Goal: Transaction & Acquisition: Download file/media

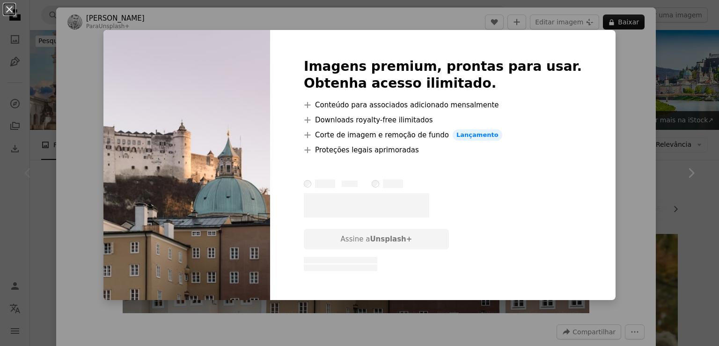
scroll to position [187, 0]
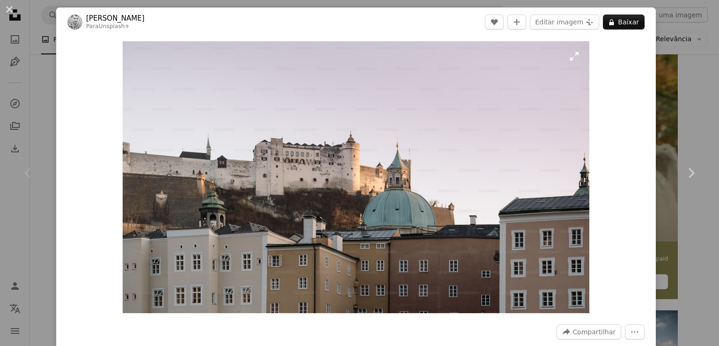
click at [326, 116] on img "Ampliar esta imagem" at bounding box center [356, 177] width 467 height 272
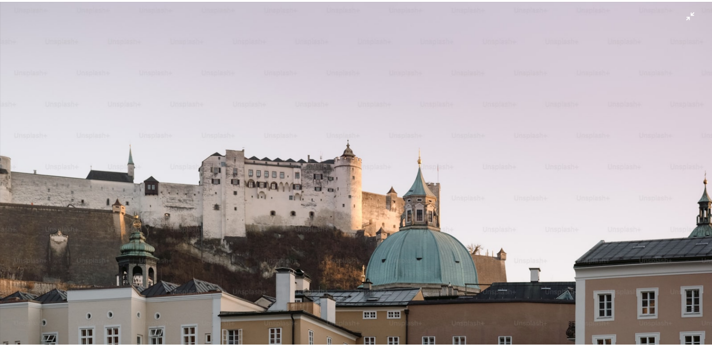
scroll to position [33, 0]
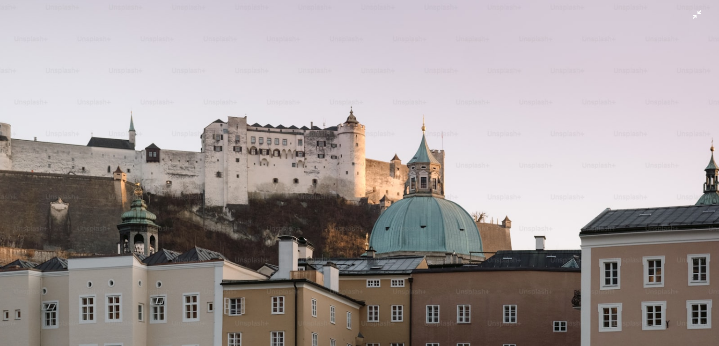
click at [473, 79] on img "Diminuir esta imagem" at bounding box center [360, 177] width 720 height 420
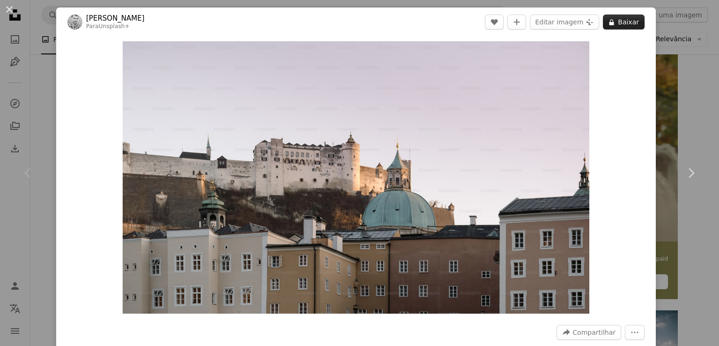
click at [614, 23] on button "A lock Baixar" at bounding box center [624, 22] width 42 height 15
click at [0, 114] on div "An X shape Chevron left Chevron right [PERSON_NAME] Para Unsplash+ A heart A pl…" at bounding box center [359, 173] width 719 height 346
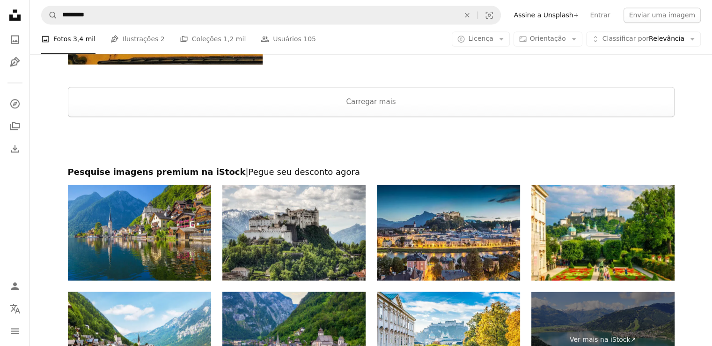
scroll to position [1498, 0]
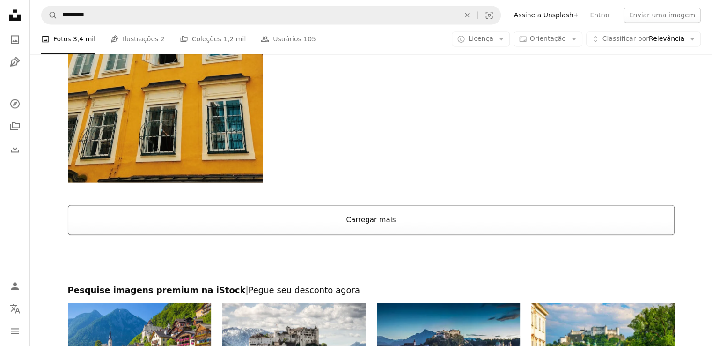
click at [374, 210] on button "Carregar mais" at bounding box center [371, 220] width 607 height 30
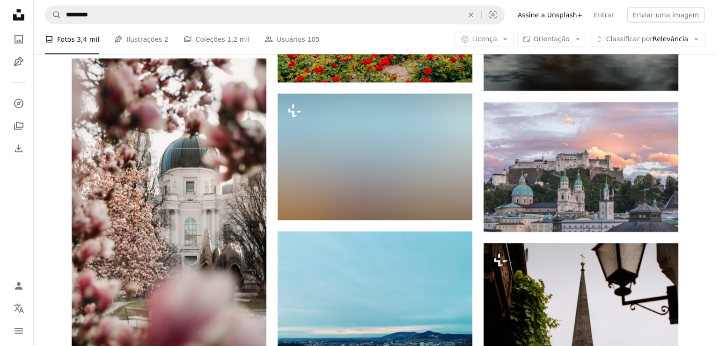
scroll to position [2013, 0]
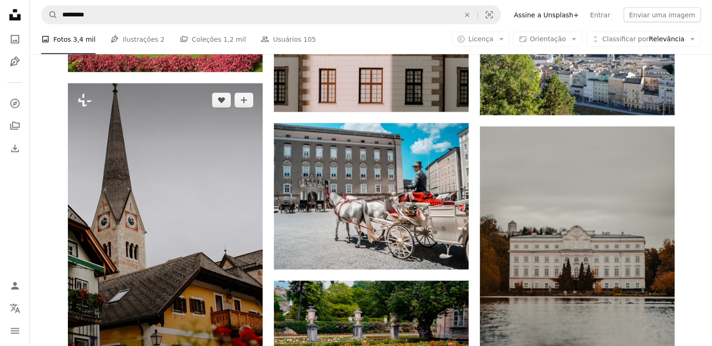
click at [122, 225] on img at bounding box center [165, 229] width 195 height 292
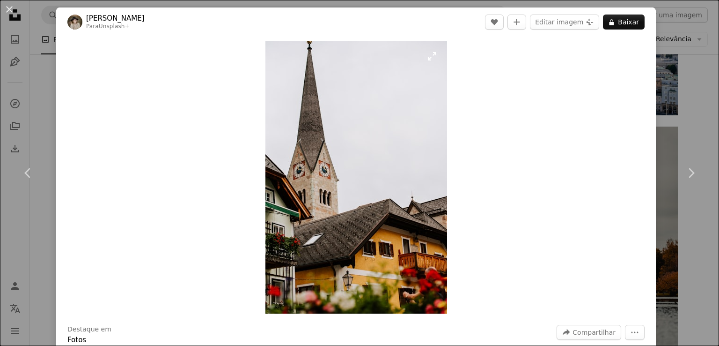
click at [384, 74] on img "Ampliar esta imagem" at bounding box center [357, 177] width 182 height 272
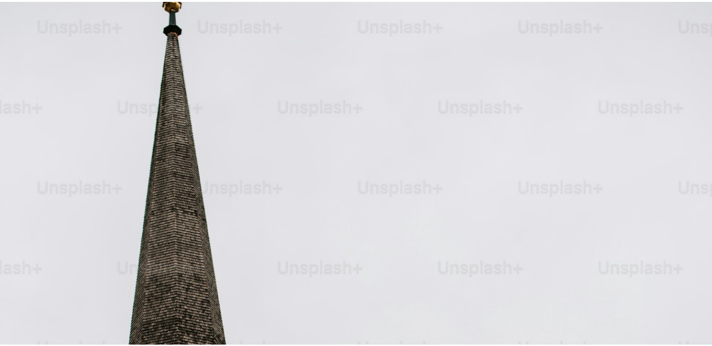
scroll to position [356, 0]
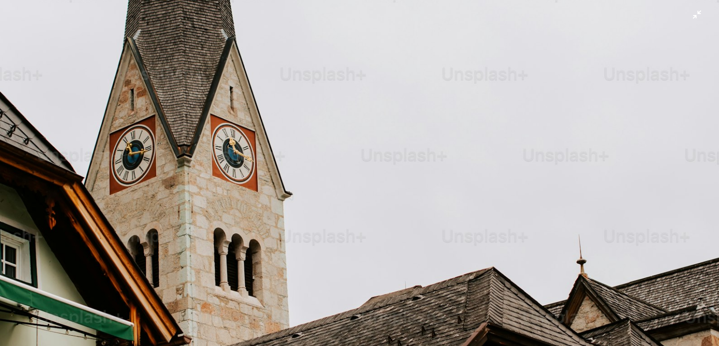
click at [384, 74] on img "Diminuir esta imagem" at bounding box center [360, 183] width 720 height 1079
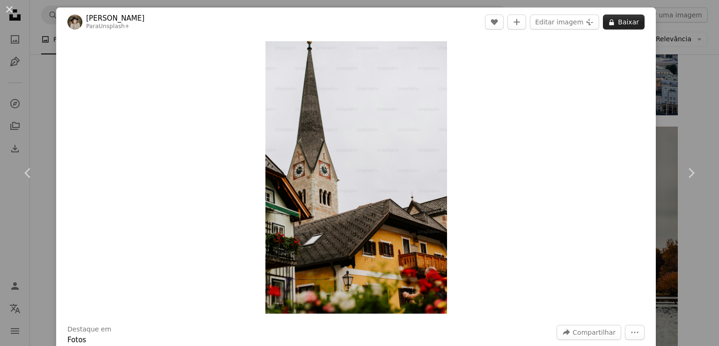
click at [612, 21] on button "A lock Baixar" at bounding box center [624, 22] width 42 height 15
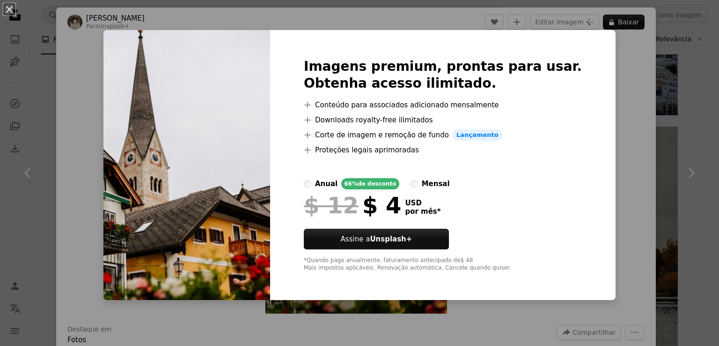
click at [626, 79] on div "An X shape Imagens premium, prontas para usar. Obtenha acesso ilimitado. A plus…" at bounding box center [359, 173] width 719 height 346
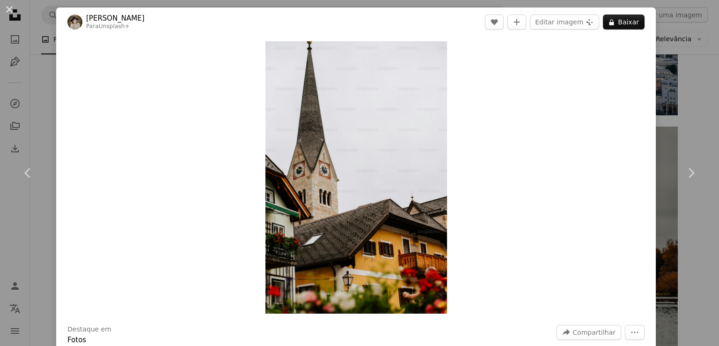
click at [26, 90] on div "An X shape Chevron left Chevron right [PERSON_NAME] Para Unsplash+ A heart A pl…" at bounding box center [359, 173] width 719 height 346
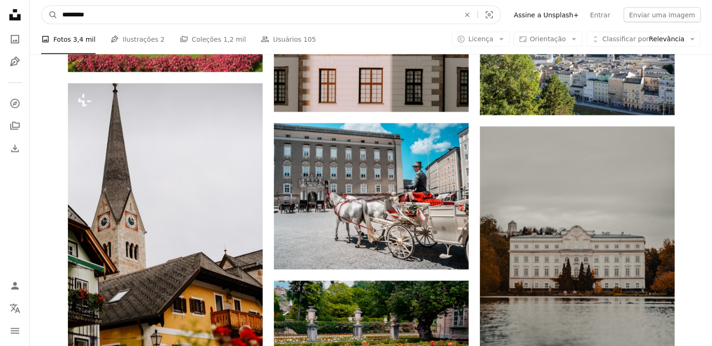
drag, startPoint x: 157, startPoint y: 19, endPoint x: 0, endPoint y: 11, distance: 157.5
click at [0, 14] on div "Unsplash logo Página inicial da Unsplash A photo Pen Tool A compass A stack of …" at bounding box center [356, 196] width 712 height 4418
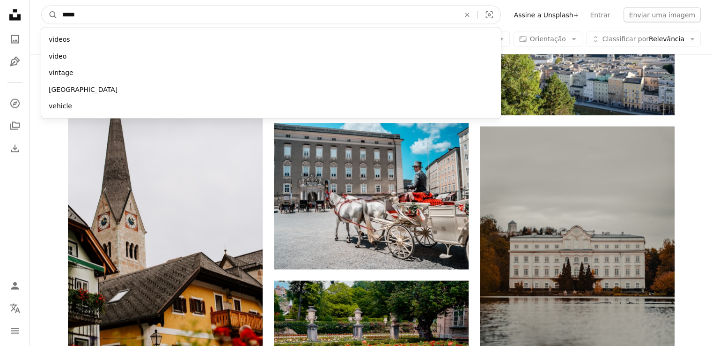
type input "*****"
click at [42, 6] on button "A magnifying glass" at bounding box center [50, 15] width 16 height 18
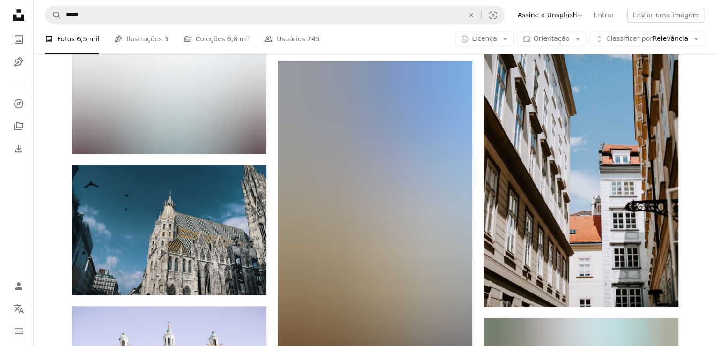
scroll to position [983, 0]
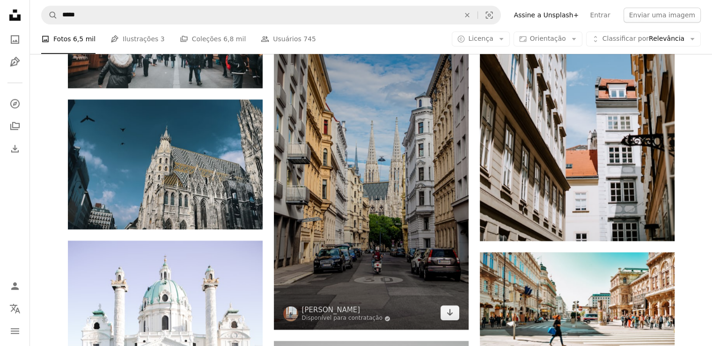
click at [377, 194] on img at bounding box center [371, 162] width 195 height 334
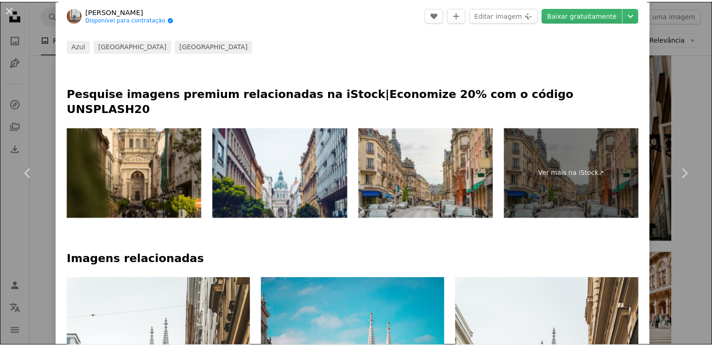
scroll to position [468, 0]
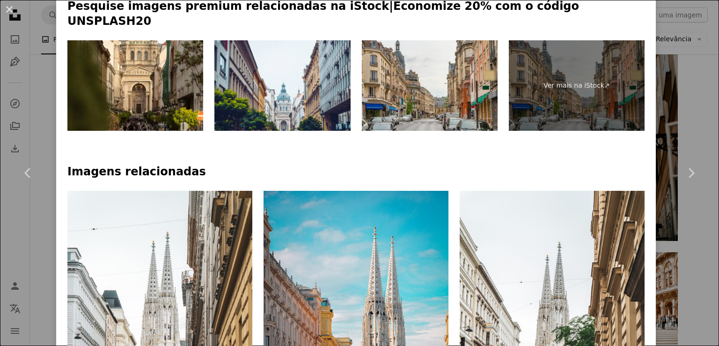
click at [669, 100] on div "An X shape Chevron left Chevron right [PERSON_NAME] Disponível para contratação…" at bounding box center [359, 173] width 719 height 346
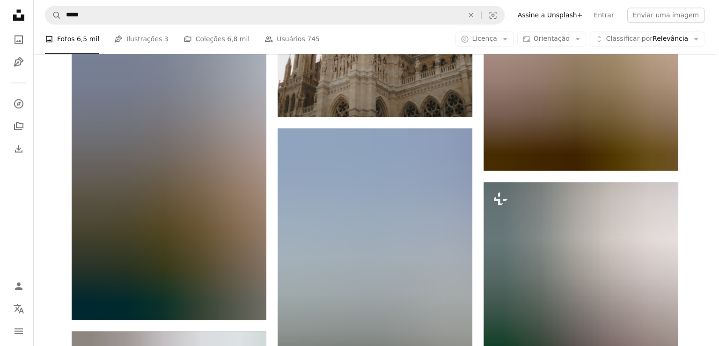
scroll to position [1405, 0]
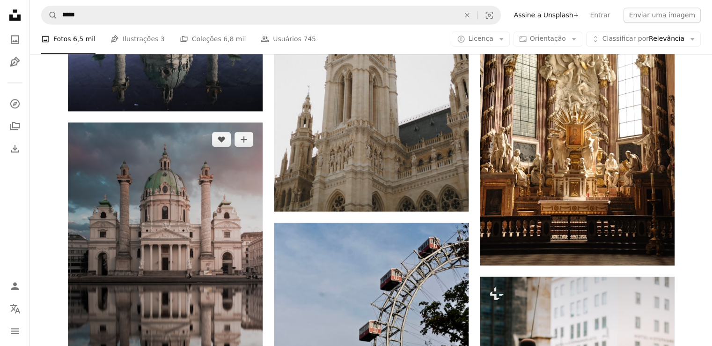
click at [161, 163] on img at bounding box center [165, 267] width 195 height 291
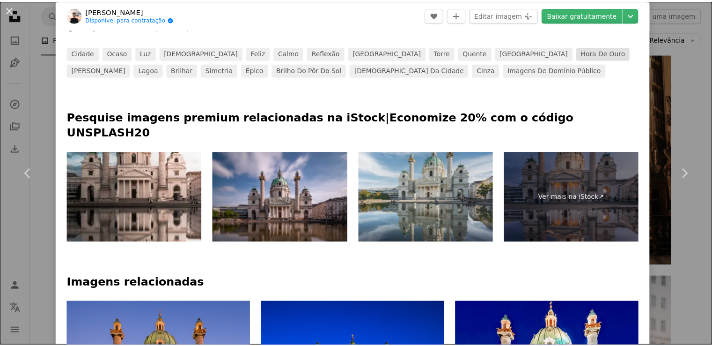
scroll to position [94, 0]
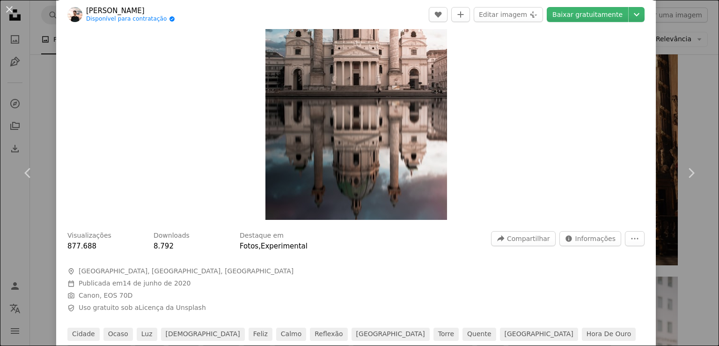
click at [662, 111] on div "An X shape Chevron left Chevron right [PERSON_NAME] Disponível para contratação…" at bounding box center [359, 173] width 719 height 346
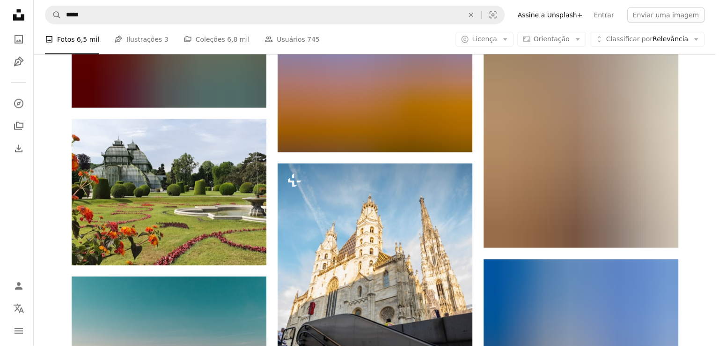
scroll to position [2482, 0]
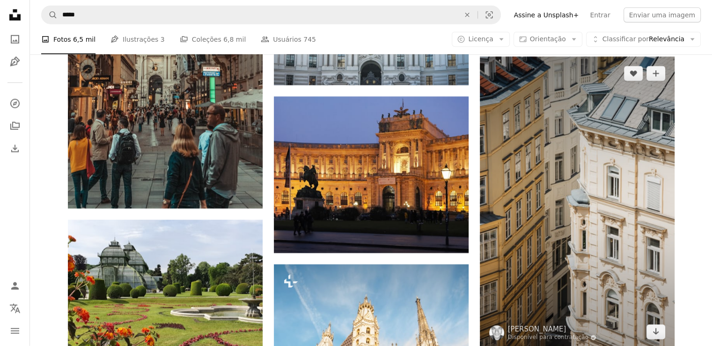
click at [600, 176] on img at bounding box center [577, 203] width 195 height 292
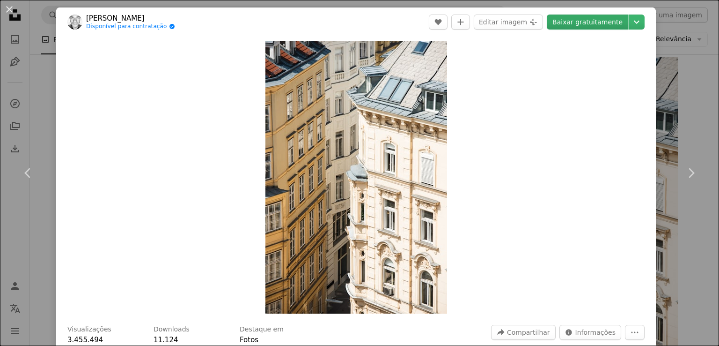
click at [561, 21] on link "Baixar gratuitamente" at bounding box center [587, 22] width 81 height 15
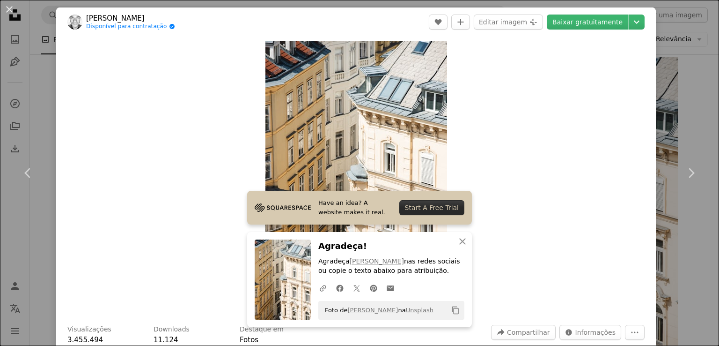
click at [665, 89] on div "An X shape Chevron left Chevron right [PERSON_NAME] Disponível para contratação…" at bounding box center [359, 173] width 719 height 346
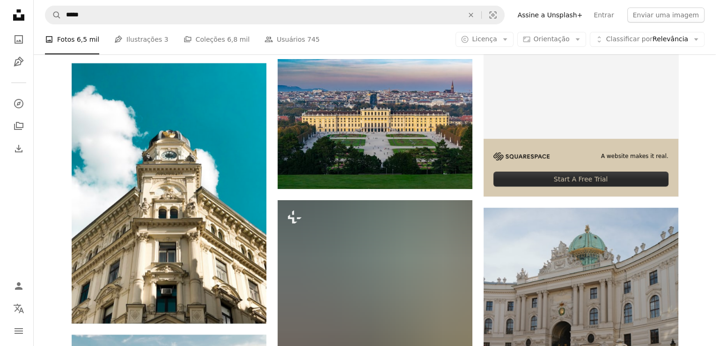
scroll to position [3512, 0]
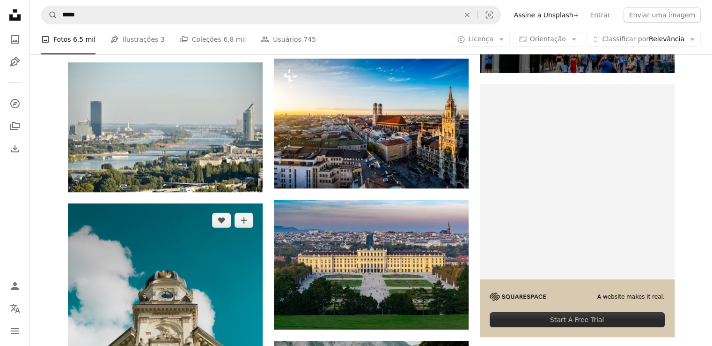
click at [210, 265] on img at bounding box center [165, 333] width 195 height 260
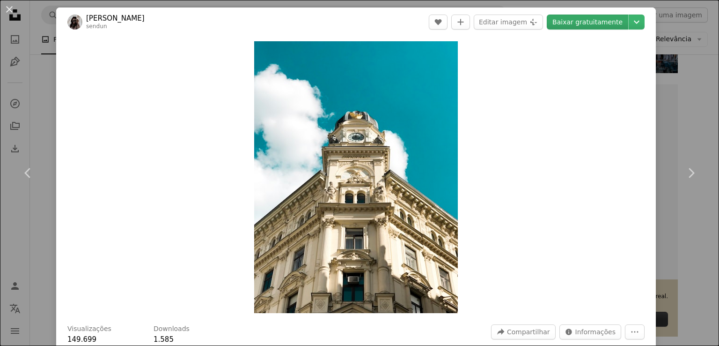
click at [589, 22] on link "Baixar gratuitamente" at bounding box center [587, 22] width 81 height 15
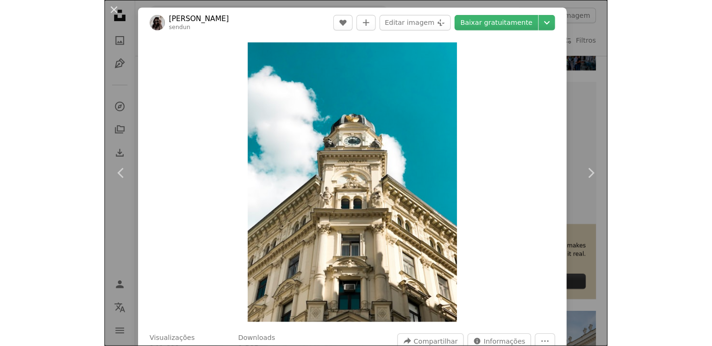
scroll to position [3512, 0]
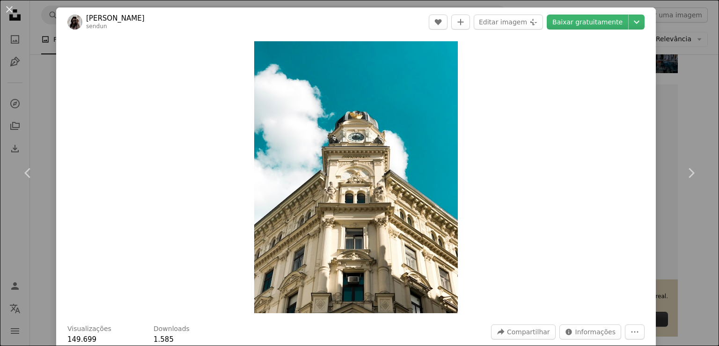
click at [686, 68] on div "An X shape Chevron left Chevron right [PERSON_NAME] sendun A heart A plus sign …" at bounding box center [359, 173] width 719 height 346
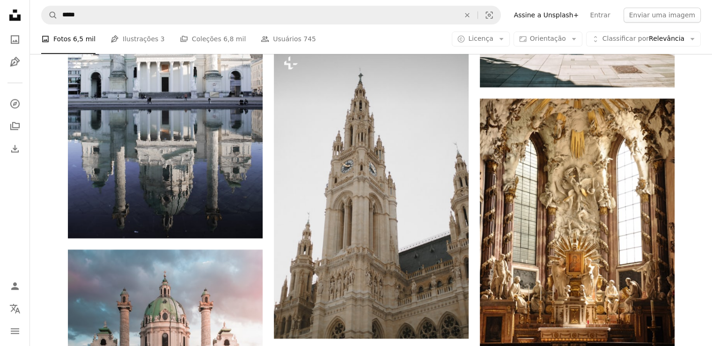
scroll to position [1217, 0]
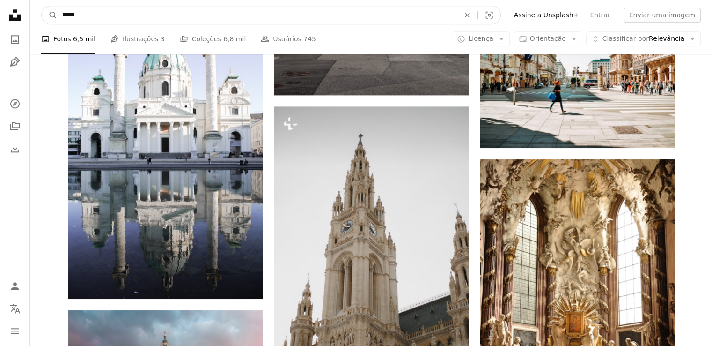
click at [374, 16] on input "*****" at bounding box center [257, 15] width 399 height 18
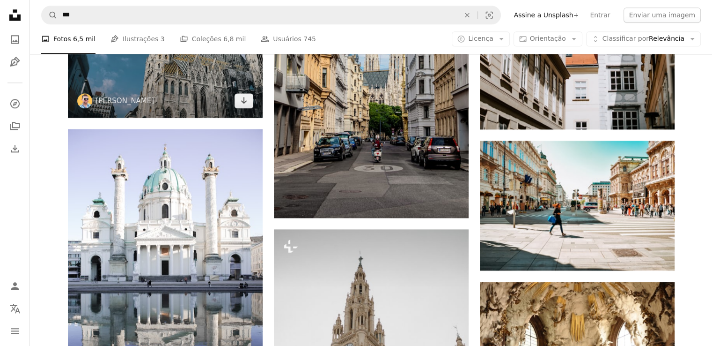
scroll to position [1030, 0]
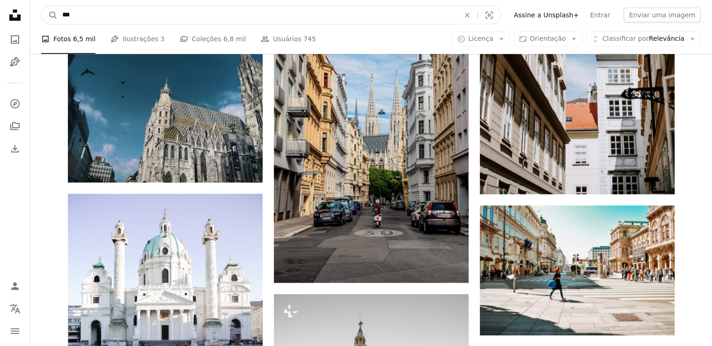
click at [211, 14] on input "***" at bounding box center [257, 15] width 399 height 18
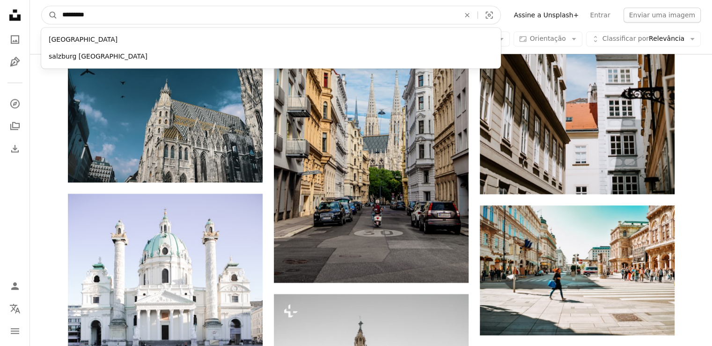
type input "*********"
click at [42, 6] on button "A magnifying glass" at bounding box center [50, 15] width 16 height 18
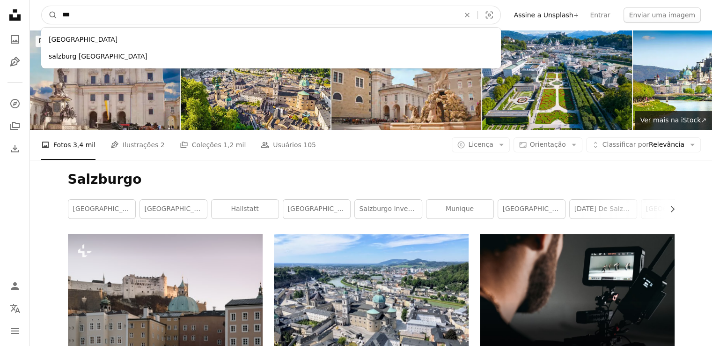
type input "****"
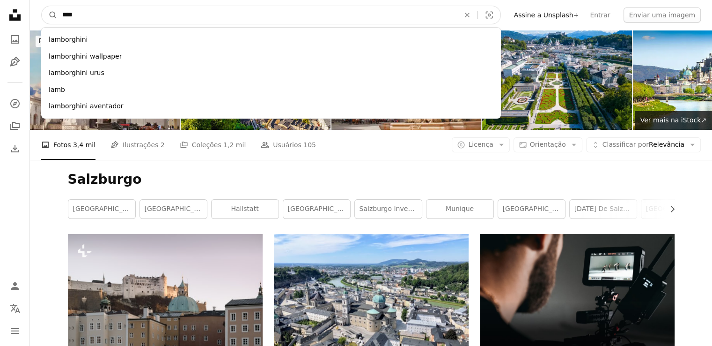
click button "A magnifying glass" at bounding box center [50, 15] width 16 height 18
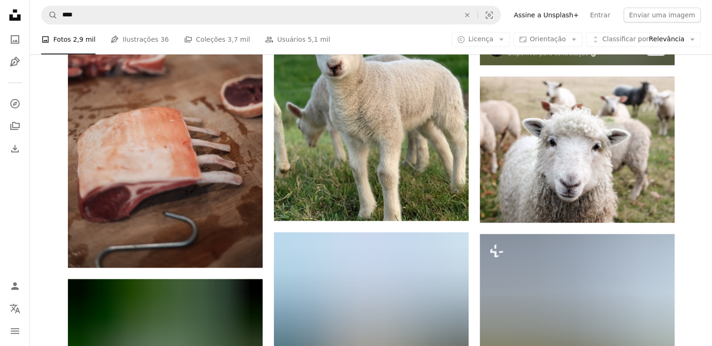
scroll to position [421, 0]
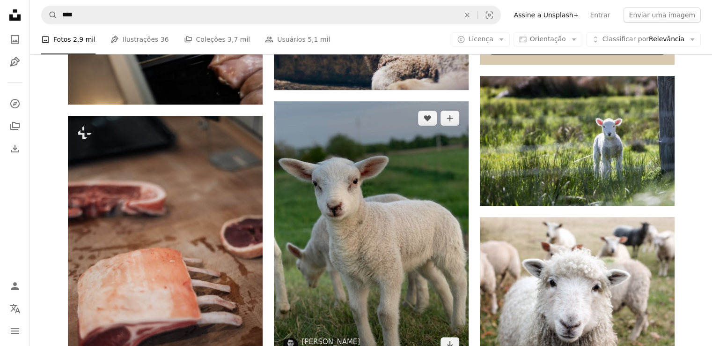
click at [307, 175] on img at bounding box center [371, 231] width 195 height 260
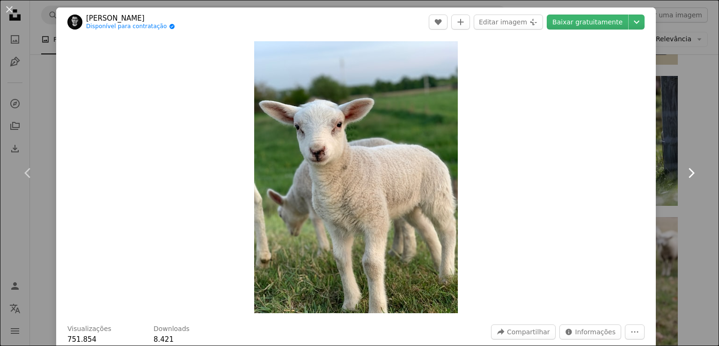
click at [663, 144] on link "Chevron right" at bounding box center [691, 173] width 56 height 90
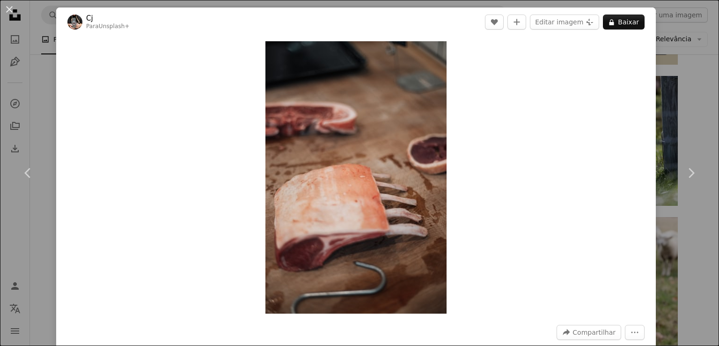
click at [696, 82] on div "An X shape Chevron left Chevron right Cj Para Unsplash+ A heart A plus sign Edi…" at bounding box center [359, 173] width 719 height 346
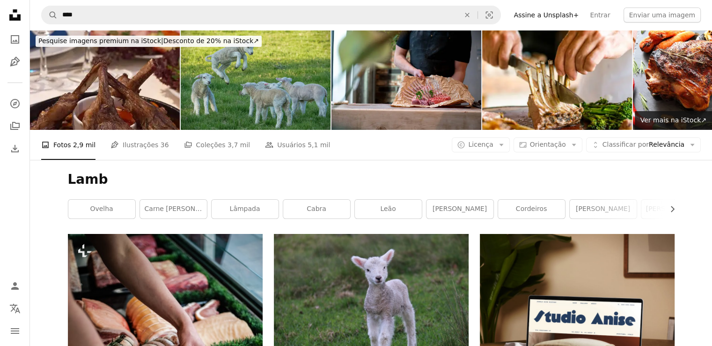
click at [39, 4] on nav "A magnifying glass **** An X shape Visual search Filters Assine a Unsplash+ Ent…" at bounding box center [371, 15] width 682 height 30
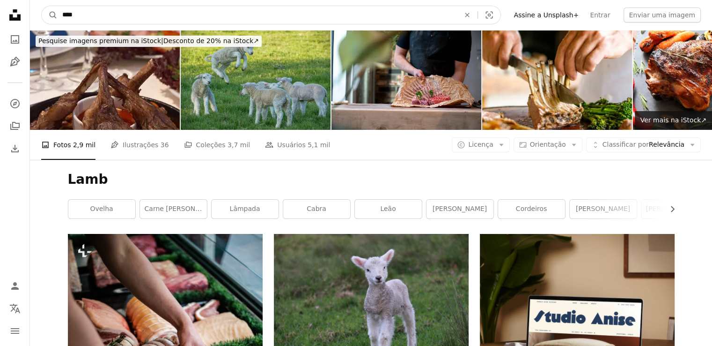
click at [118, 22] on input "****" at bounding box center [257, 15] width 399 height 18
type input "********"
click at [42, 6] on button "A magnifying glass" at bounding box center [50, 15] width 16 height 18
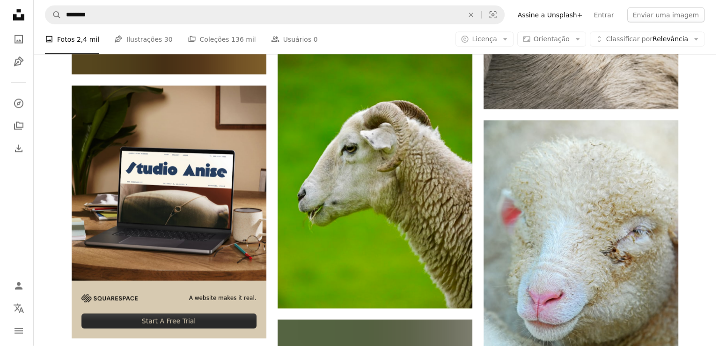
scroll to position [1967, 0]
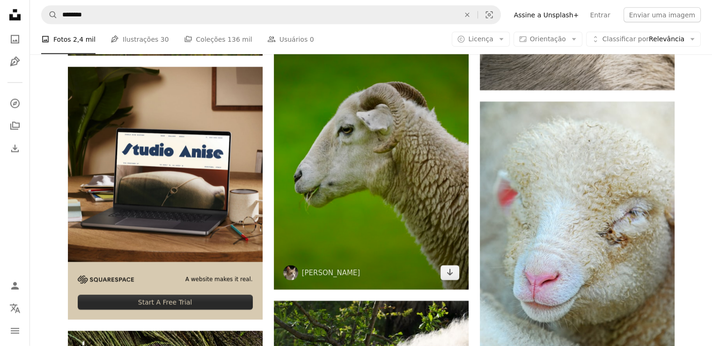
click at [371, 127] on img at bounding box center [371, 160] width 195 height 260
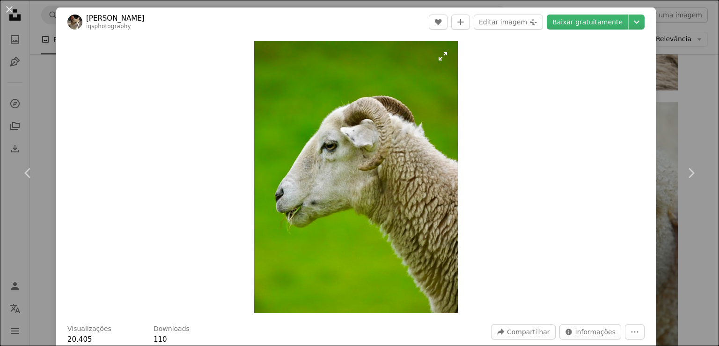
click at [331, 145] on img "Ampliar esta imagem" at bounding box center [356, 177] width 204 height 272
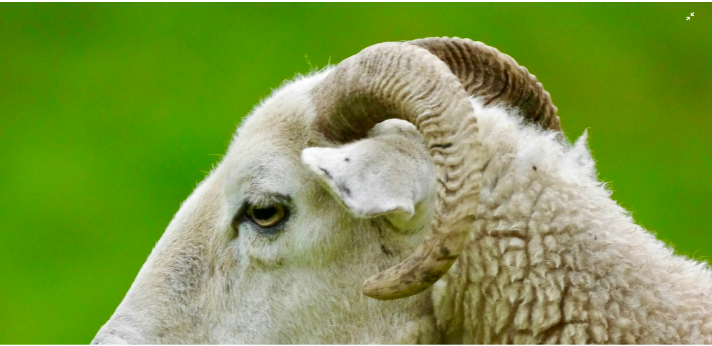
scroll to position [204, 0]
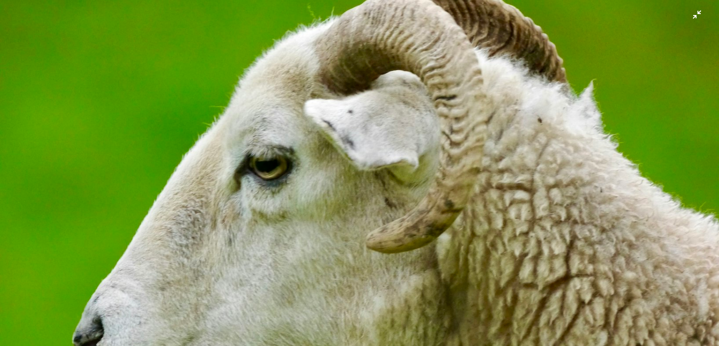
click at [693, 19] on img "Diminuir esta imagem" at bounding box center [360, 275] width 720 height 960
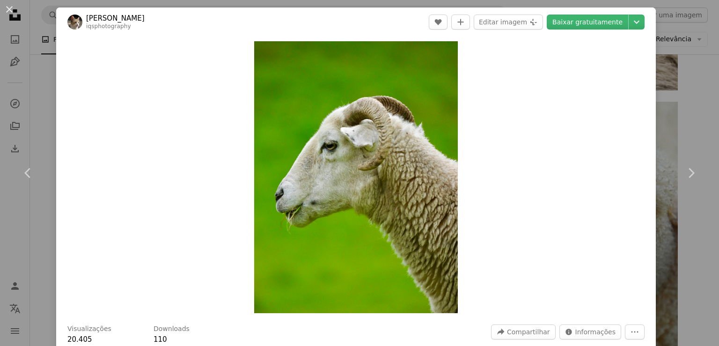
click at [36, 79] on div "An X shape Chevron left Chevron right [PERSON_NAME] iqsphotography A heart A pl…" at bounding box center [359, 173] width 719 height 346
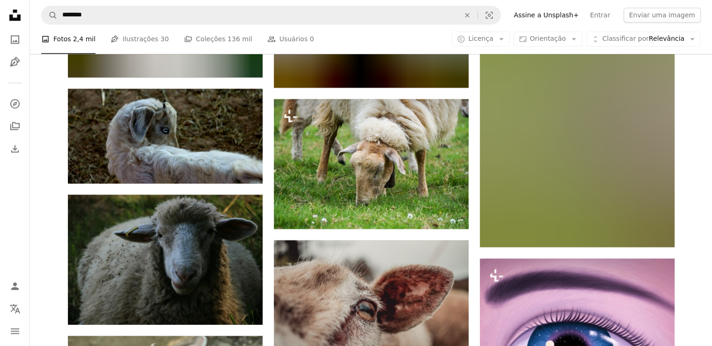
scroll to position [5291, 0]
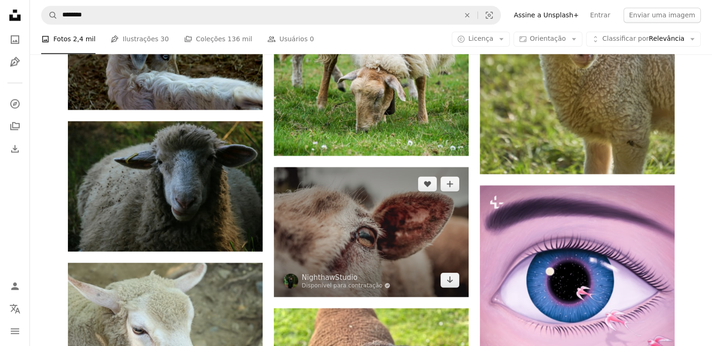
click at [414, 243] on img at bounding box center [371, 232] width 195 height 130
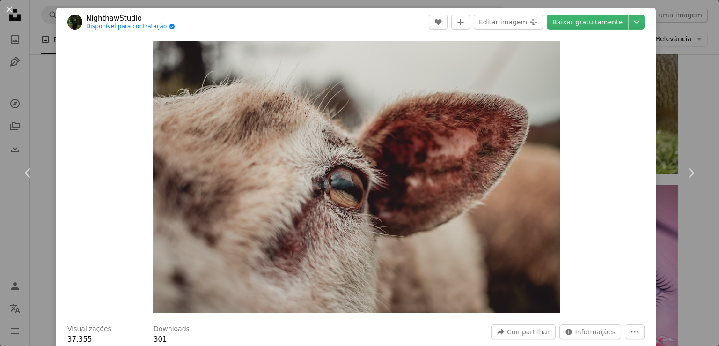
click at [697, 259] on div "An X shape Chevron left Chevron right NighthawStudio Disponível para contrataçã…" at bounding box center [359, 173] width 719 height 346
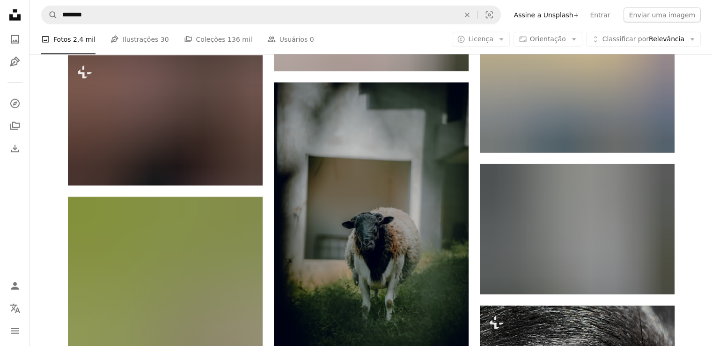
scroll to position [5994, 0]
